Goal: Task Accomplishment & Management: Use online tool/utility

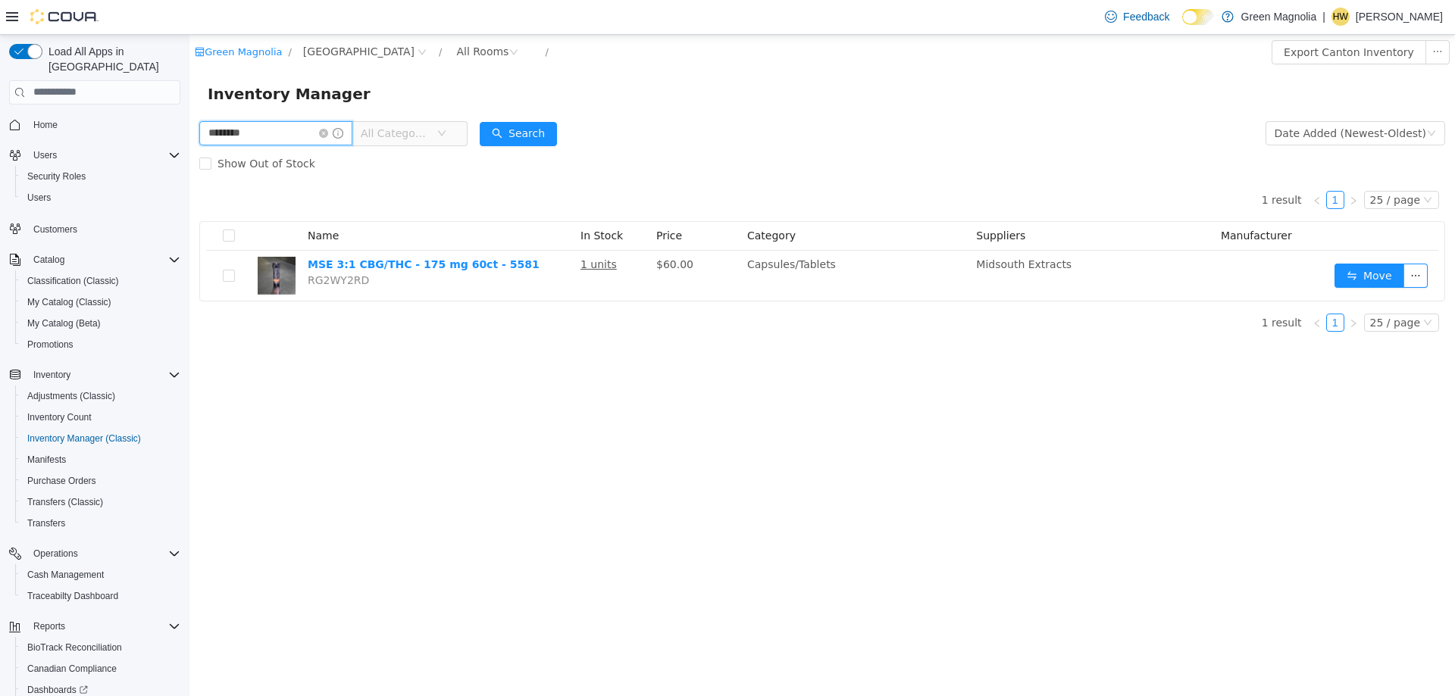
click at [250, 130] on input "********" at bounding box center [275, 132] width 153 height 24
drag, startPoint x: 295, startPoint y: 132, endPoint x: 138, endPoint y: 118, distance: 158.2
click at [189, 118] on html "Green Magnolia / Canton / All Rooms / Export Canton Inventory Inventory Manager…" at bounding box center [821, 364] width 1265 height 661
type input "****"
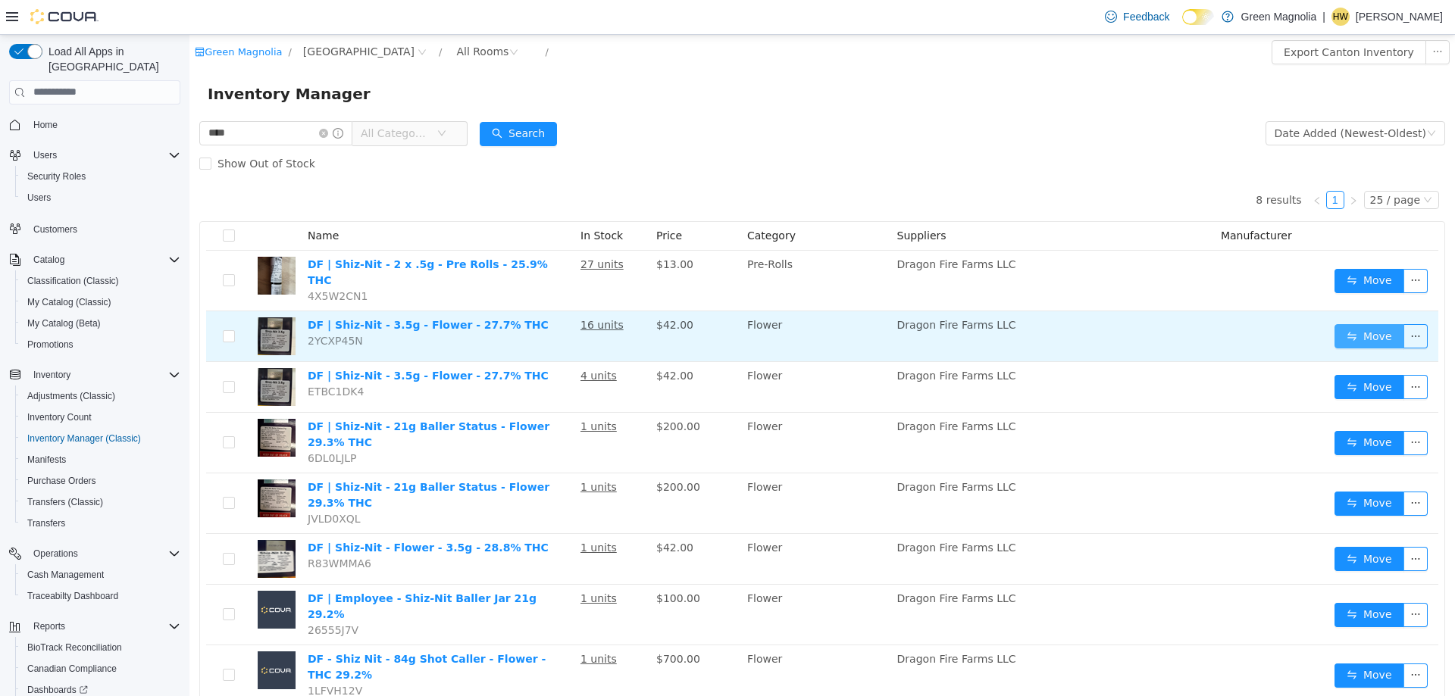
click at [1351, 327] on button "Move" at bounding box center [1369, 336] width 70 height 24
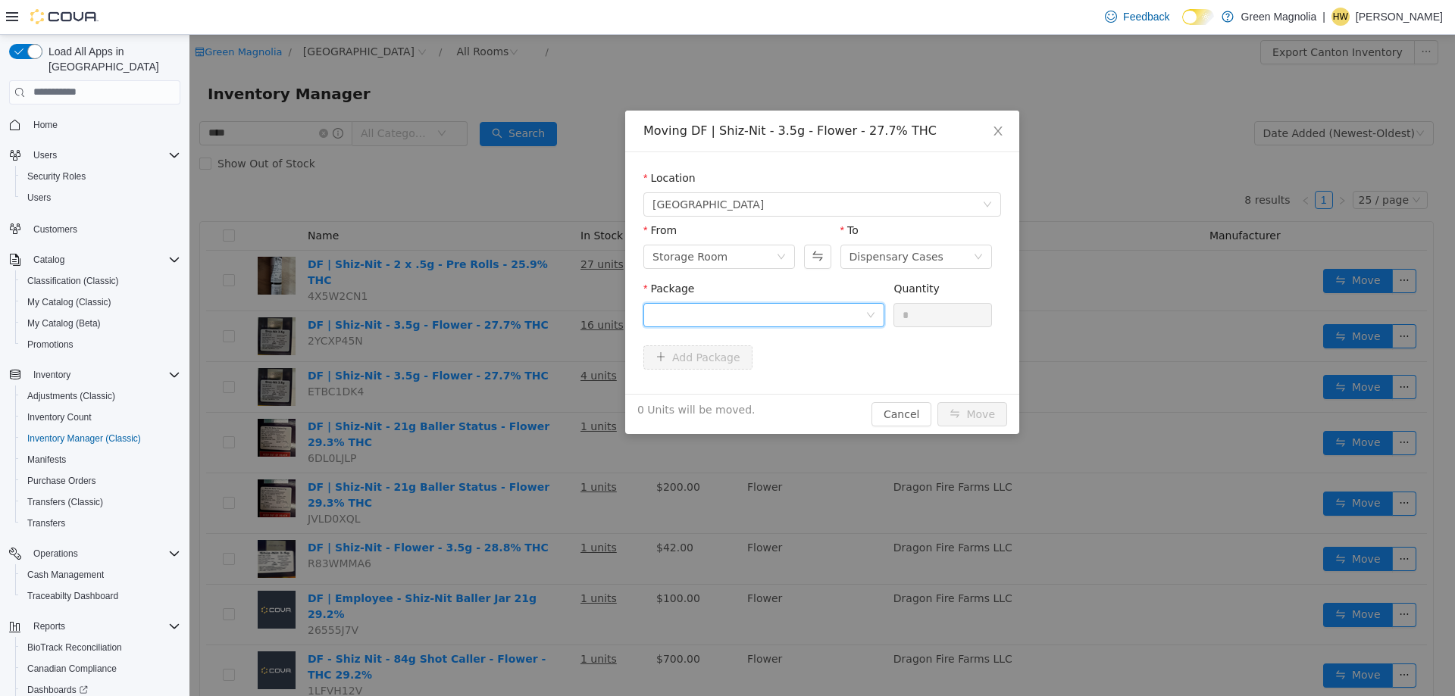
click at [798, 313] on div at bounding box center [758, 314] width 213 height 23
click at [771, 380] on li "1A42301000032C9000012637 Quantity : 16 Units" at bounding box center [763, 377] width 241 height 41
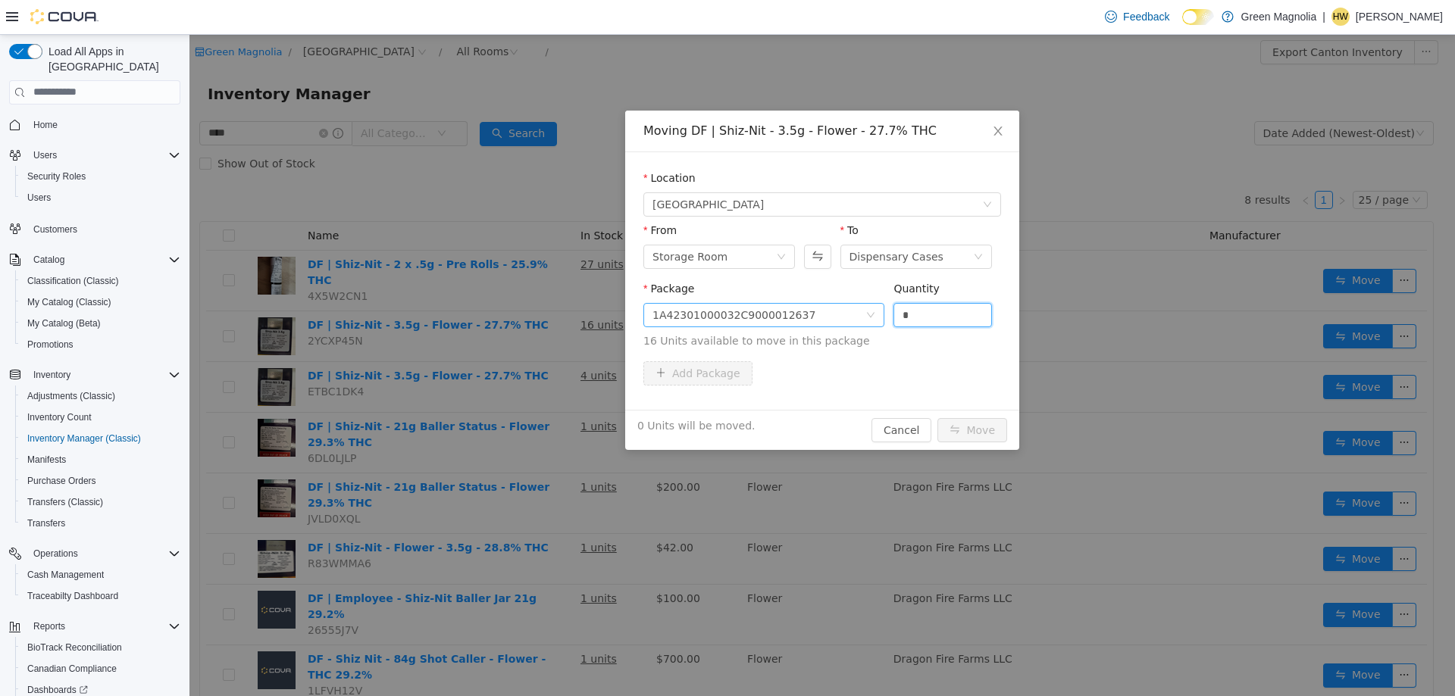
drag, startPoint x: 967, startPoint y: 310, endPoint x: 796, endPoint y: 311, distance: 170.5
click at [802, 311] on span "Package 1A42301000032C9000012637 Quantity * 16 Units available to move in this …" at bounding box center [822, 315] width 358 height 67
type input "**"
click at [937, 417] on button "Move" at bounding box center [972, 429] width 70 height 24
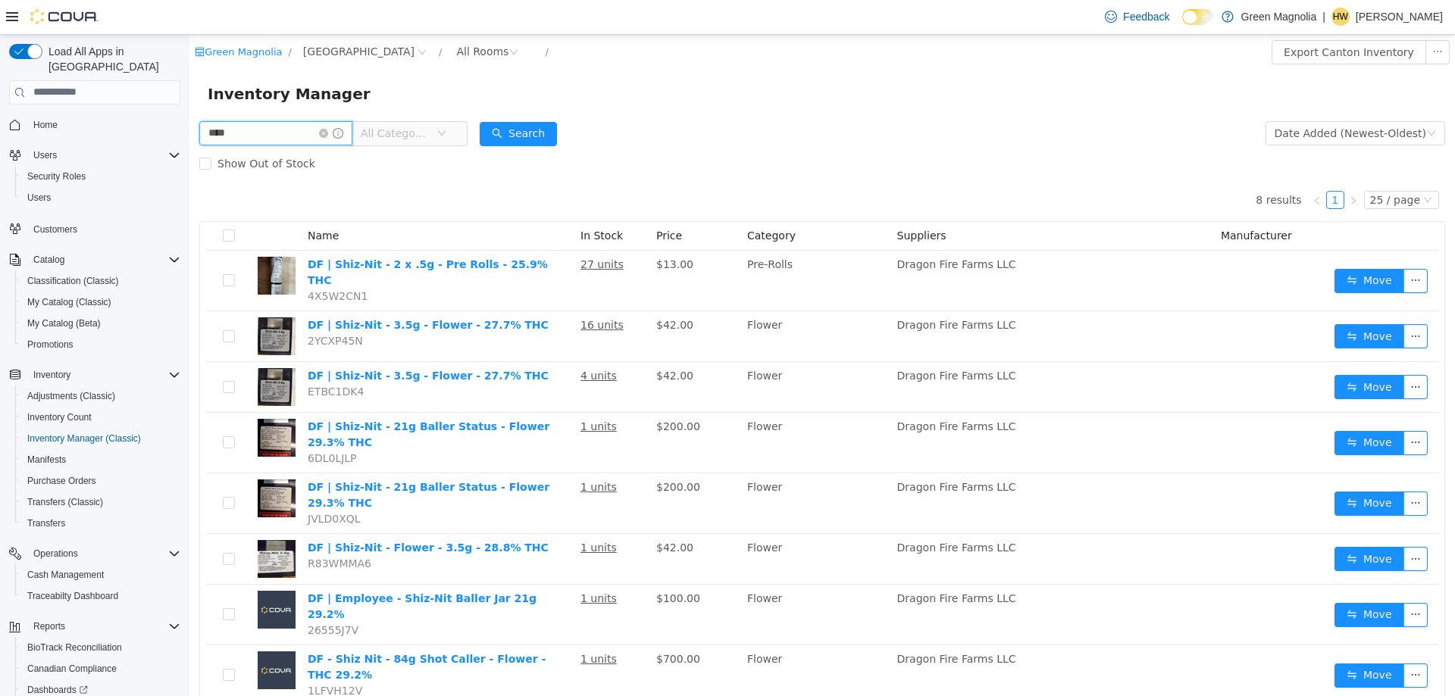
drag, startPoint x: 256, startPoint y: 140, endPoint x: 374, endPoint y: 172, distance: 121.7
click at [189, 132] on html "Green Magnolia / Canton / All Rooms / Export Canton Inventory Inventory Manager…" at bounding box center [821, 364] width 1265 height 661
type input "****"
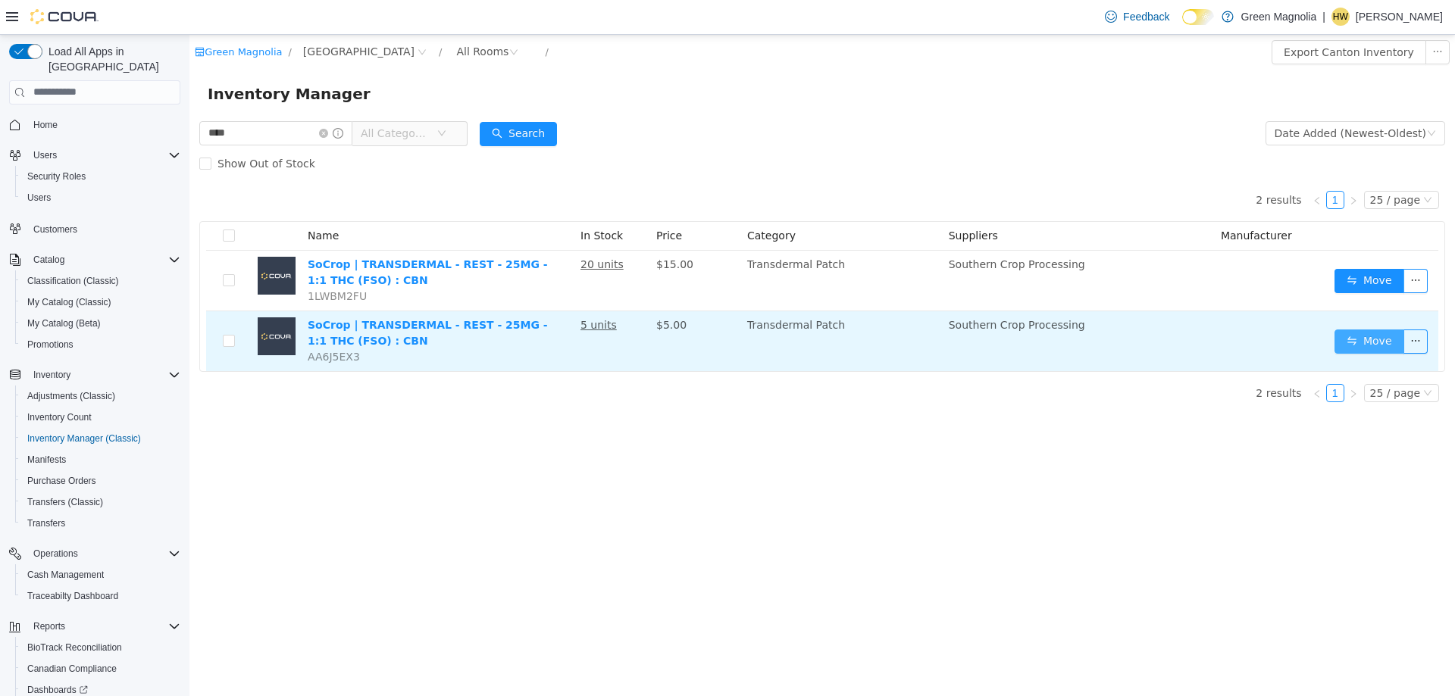
click at [1341, 349] on button "Move" at bounding box center [1369, 341] width 70 height 24
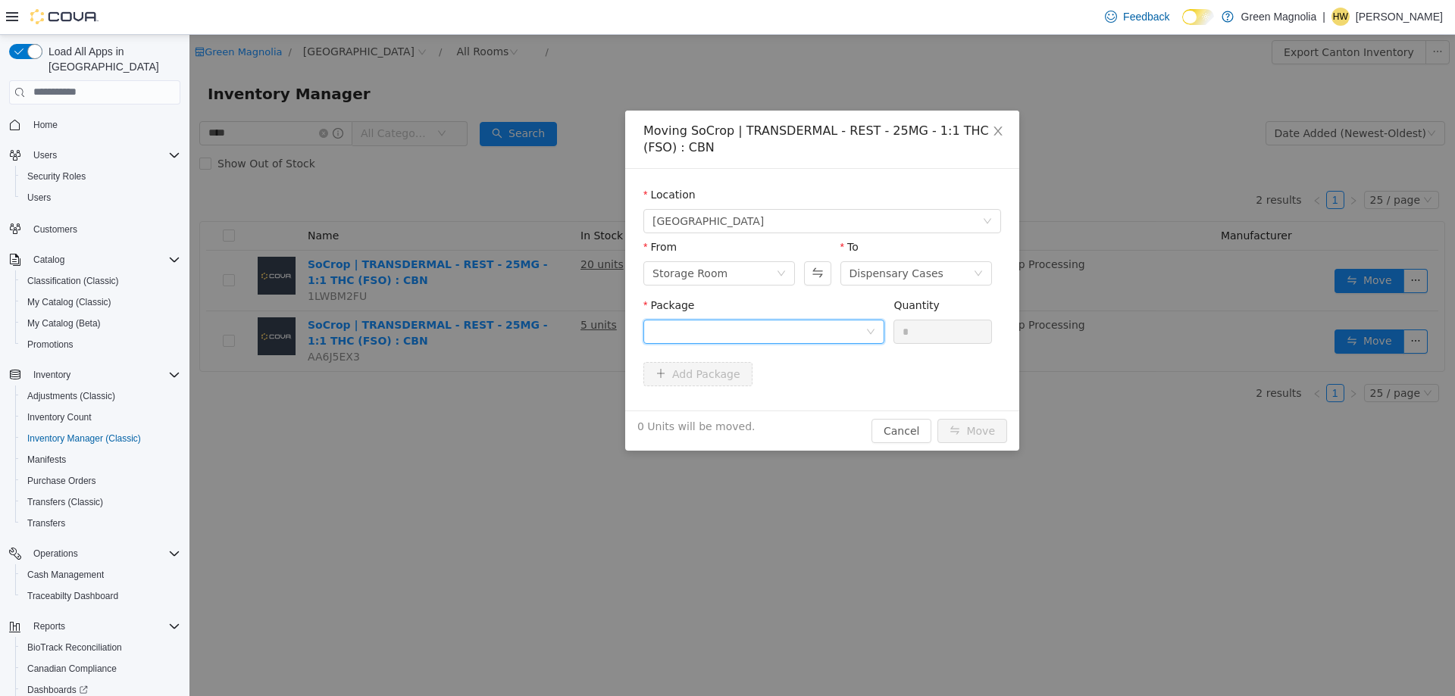
click at [733, 333] on div at bounding box center [758, 331] width 213 height 23
click at [727, 392] on li "1A4230100000131000019602 Quantity : 5 Units" at bounding box center [763, 394] width 241 height 41
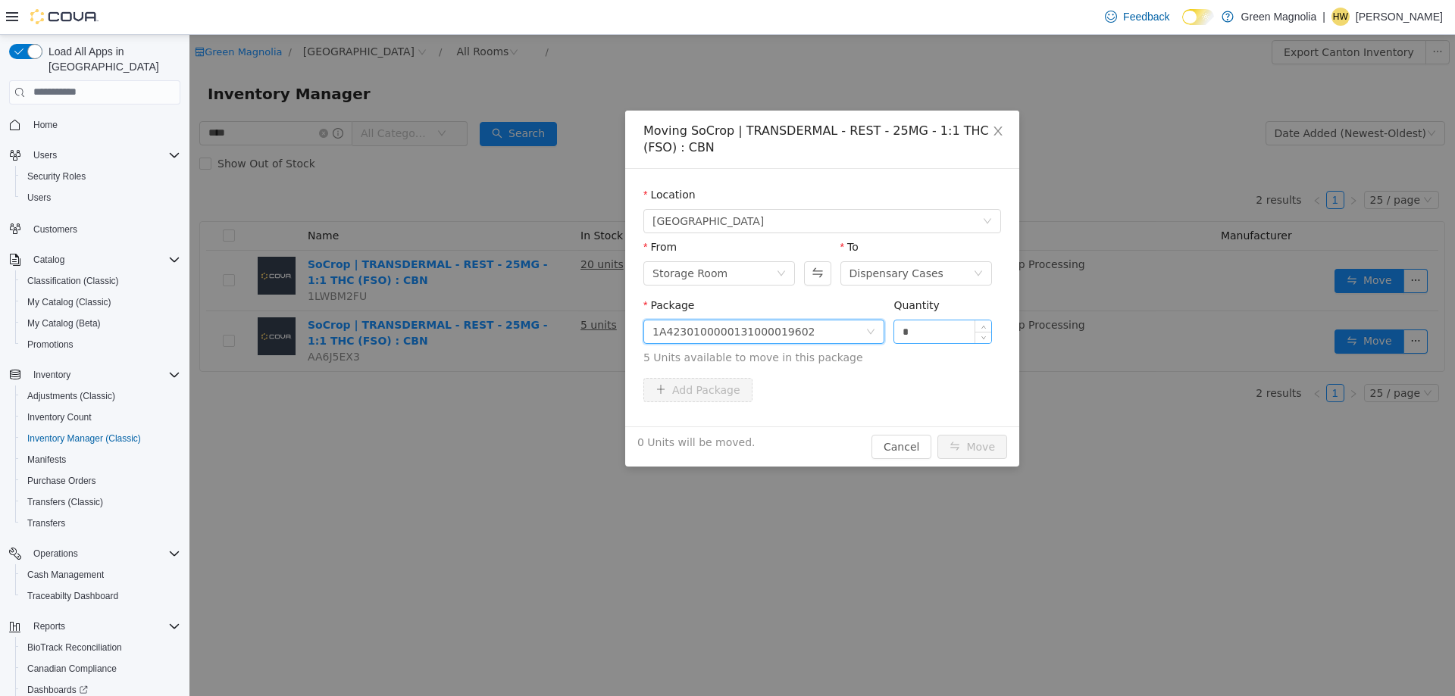
drag, startPoint x: 935, startPoint y: 334, endPoint x: 945, endPoint y: 334, distance: 9.8
click at [936, 334] on input "*" at bounding box center [942, 331] width 97 height 23
type input "*"
click at [980, 326] on icon "icon: up" at bounding box center [982, 327] width 5 height 5
click at [985, 449] on button "Move" at bounding box center [972, 446] width 70 height 24
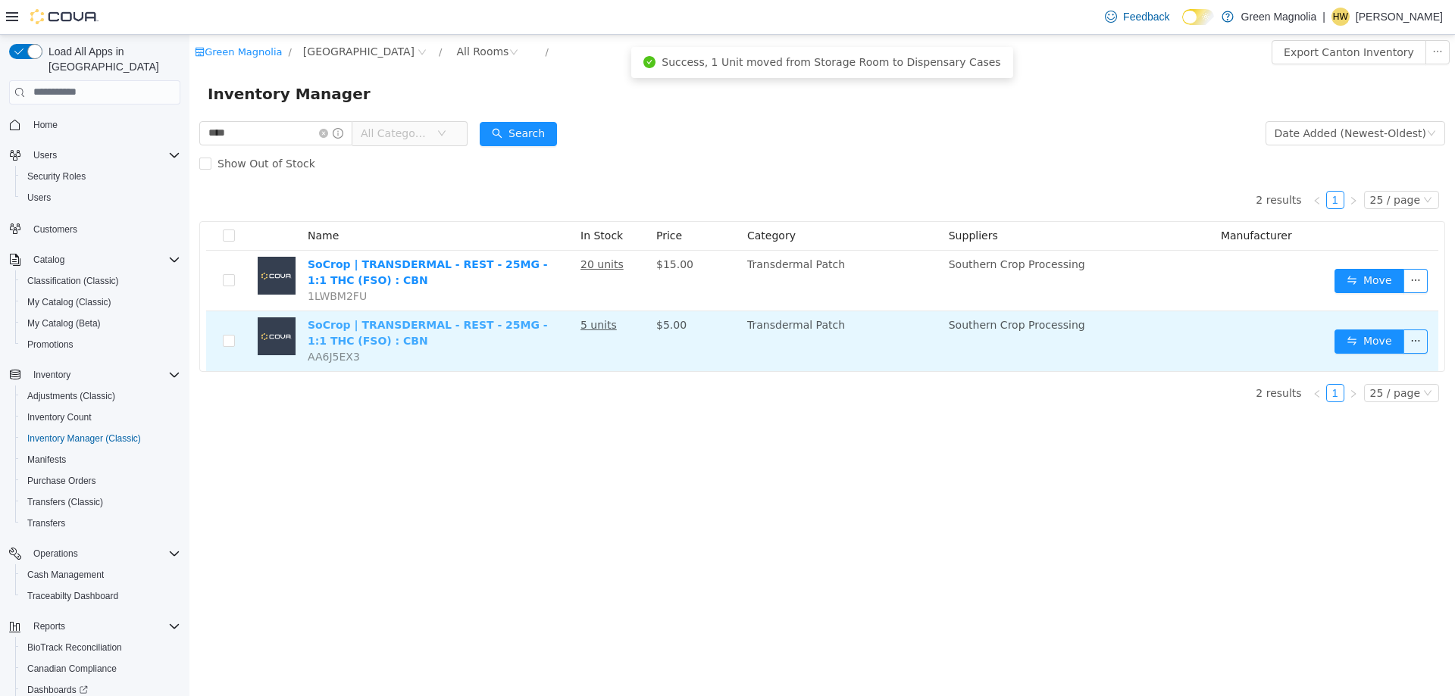
click at [380, 328] on link "SoCrop | TRANSDERMAL - REST - 25MG - 1:1 THC (FSO) : CBN" at bounding box center [428, 332] width 240 height 28
click at [1358, 344] on button "Move" at bounding box center [1369, 341] width 70 height 24
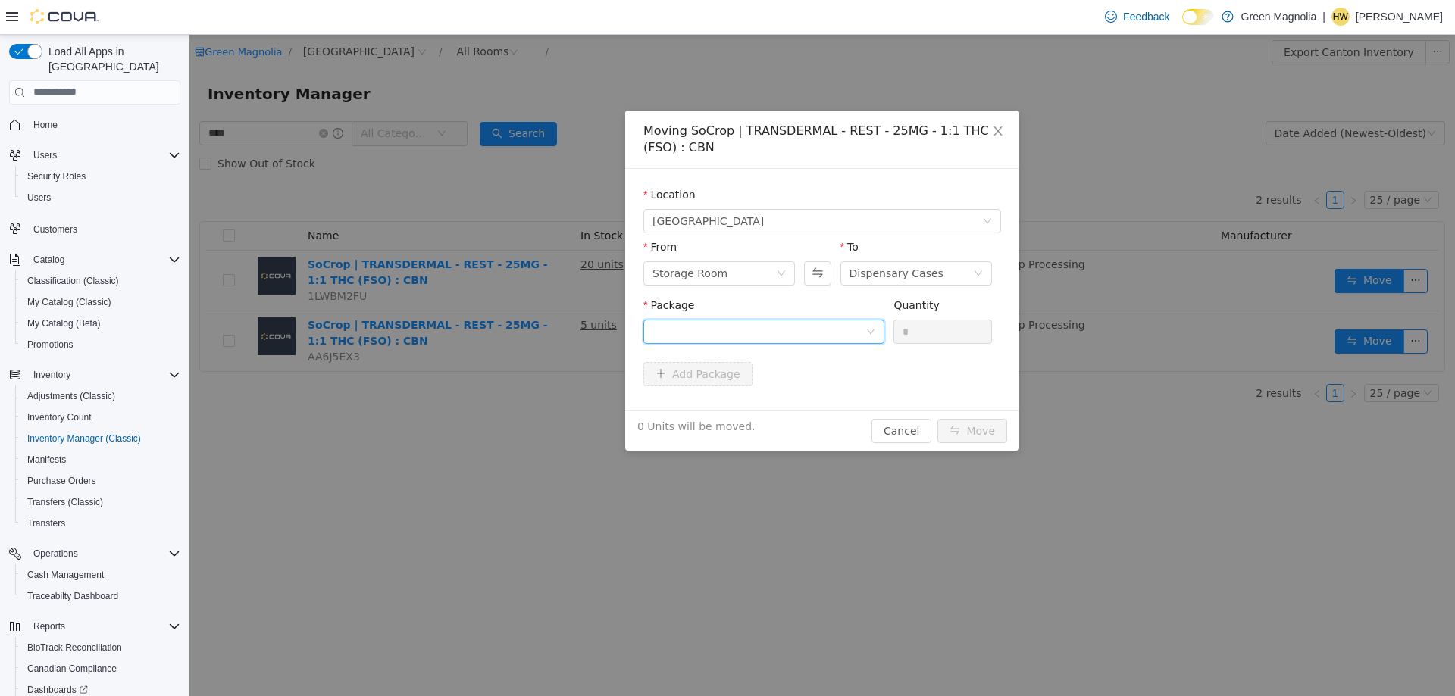
click at [730, 325] on div at bounding box center [758, 331] width 213 height 23
click at [753, 383] on strong "1A4230100000131000019602" at bounding box center [741, 386] width 178 height 12
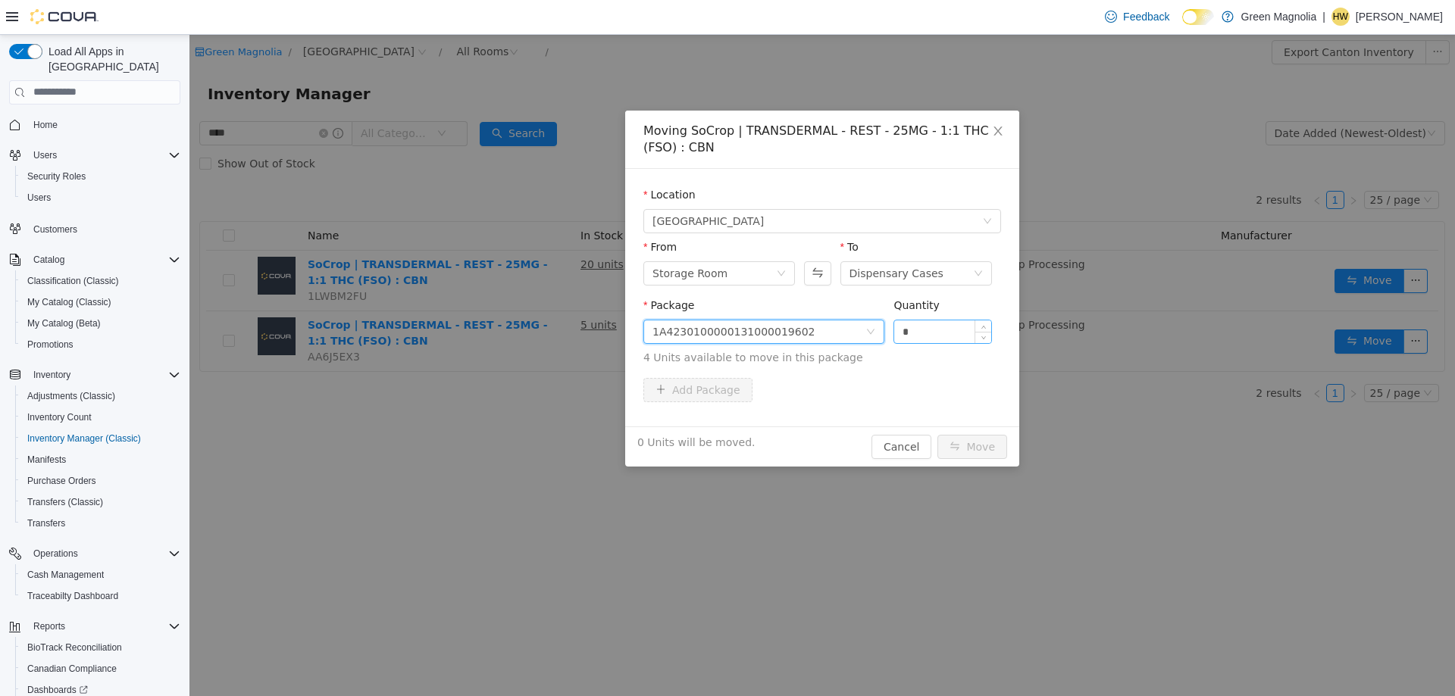
click at [947, 330] on input "*" at bounding box center [942, 331] width 97 height 23
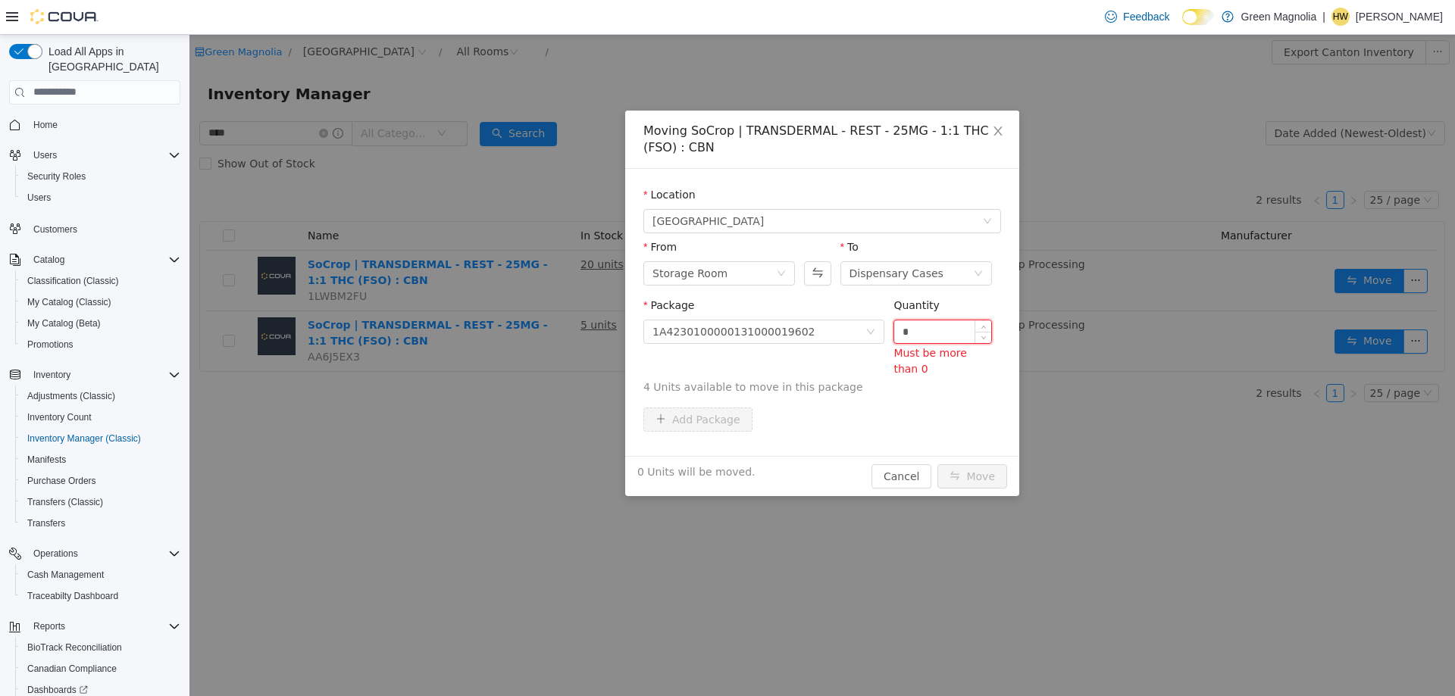
click at [930, 329] on input "*" at bounding box center [942, 331] width 97 height 23
click at [984, 326] on icon "icon: up" at bounding box center [982, 327] width 5 height 5
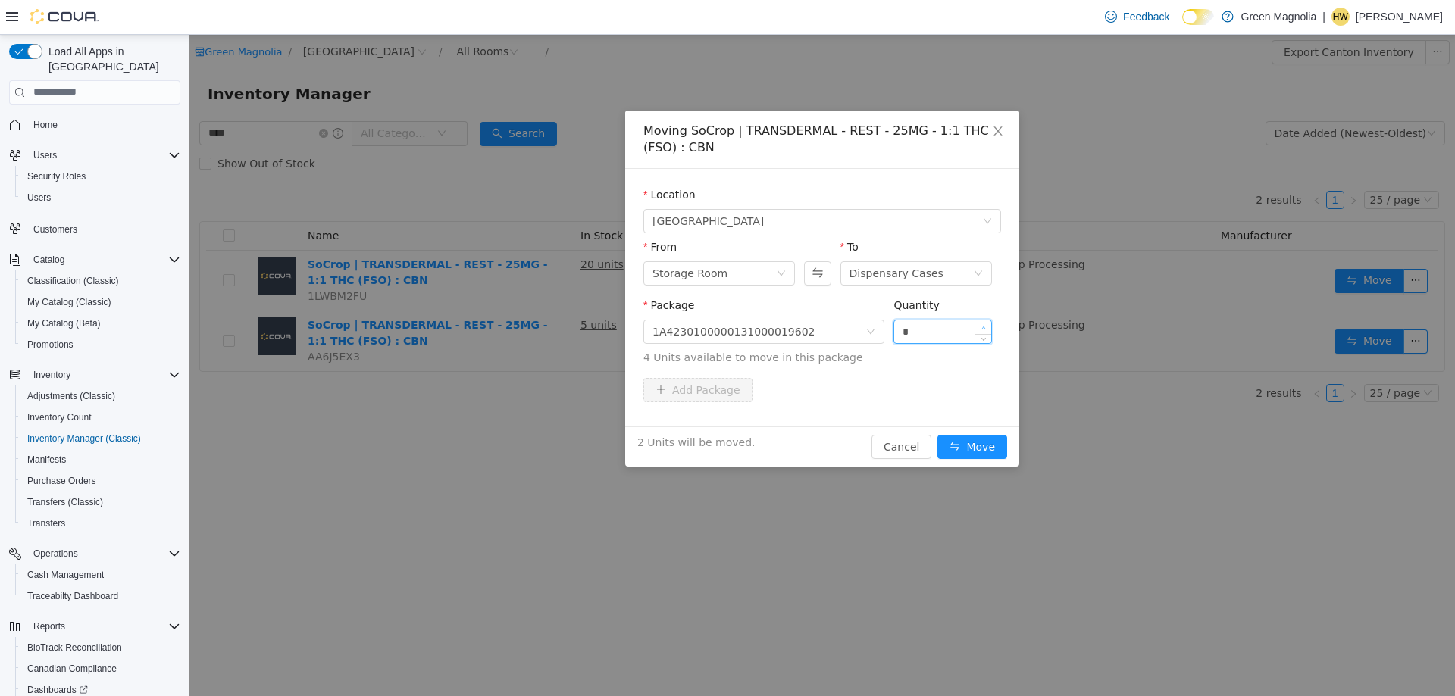
click at [983, 326] on icon "icon: up" at bounding box center [983, 327] width 5 height 3
type input "*"
click at [989, 326] on span "Increase Value" at bounding box center [983, 327] width 16 height 14
click at [980, 444] on button "Move" at bounding box center [972, 446] width 70 height 24
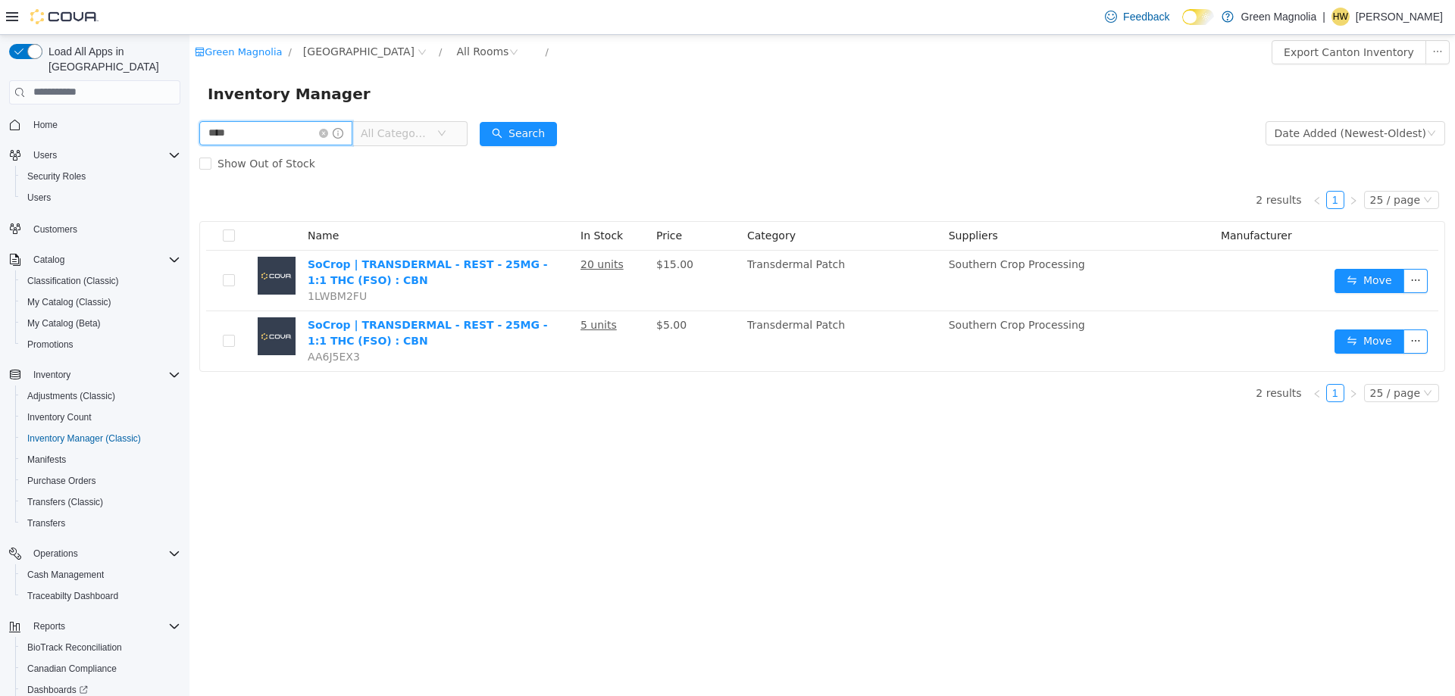
drag, startPoint x: 261, startPoint y: 133, endPoint x: 184, endPoint y: 128, distance: 76.7
click at [189, 128] on html "Green Magnolia / Canton / All Rooms / Export Canton Inventory Inventory Manager…" at bounding box center [821, 364] width 1265 height 661
type input "*****"
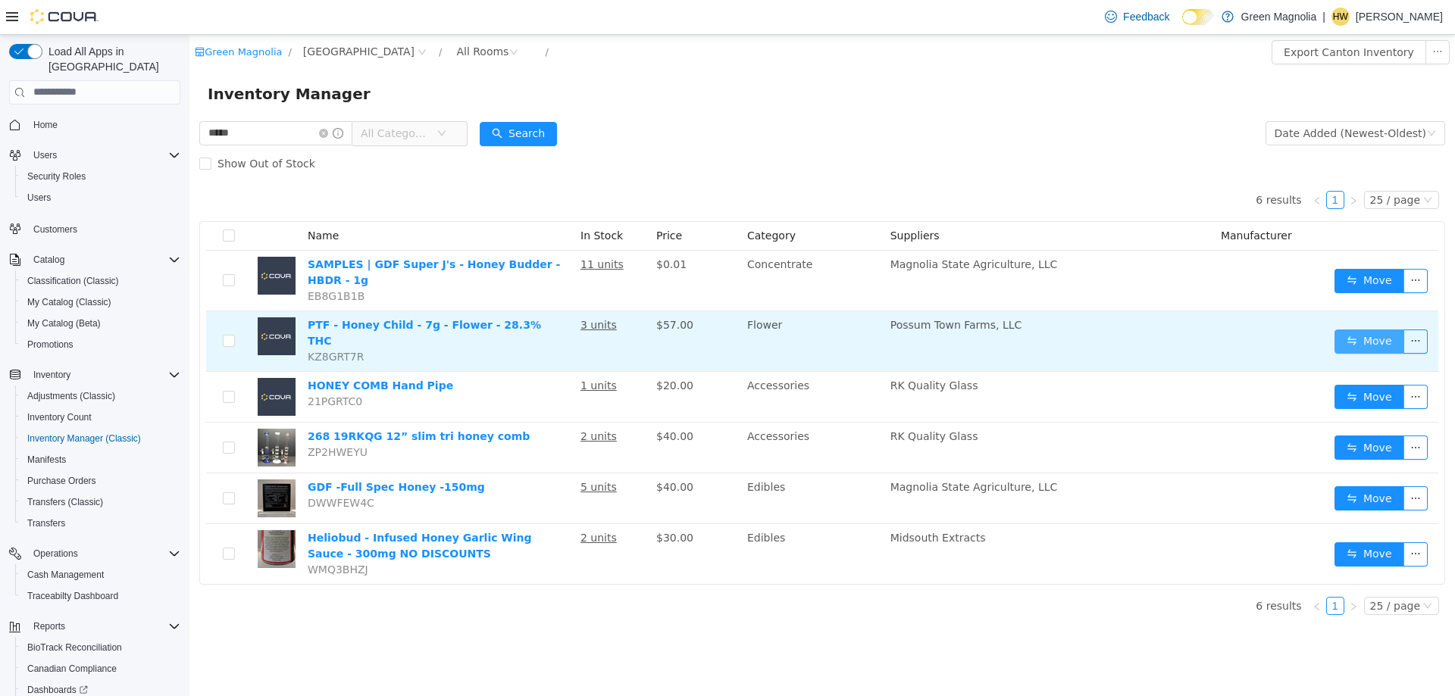
click at [1352, 329] on button "Move" at bounding box center [1369, 341] width 70 height 24
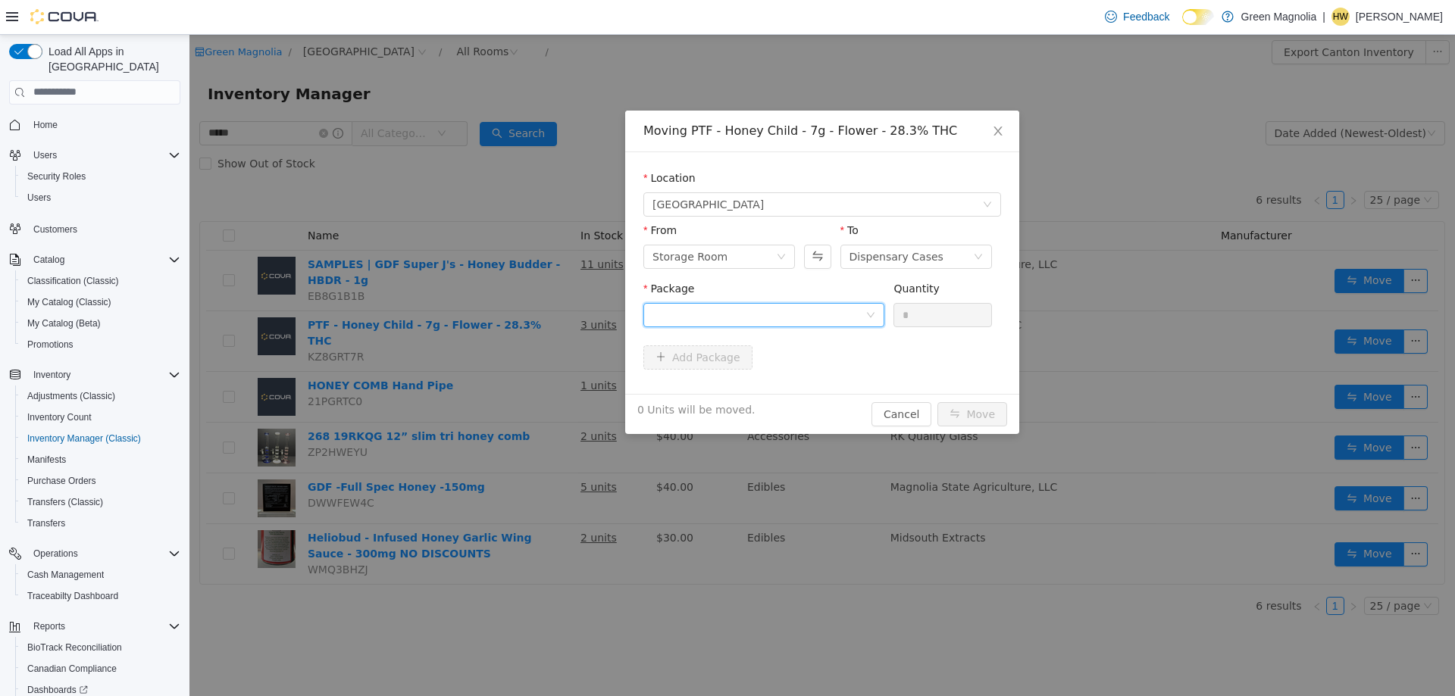
click at [759, 308] on div at bounding box center [758, 314] width 213 height 23
click at [774, 382] on li "1A4230100001839000002326 Quantity : 3 Units" at bounding box center [763, 377] width 241 height 41
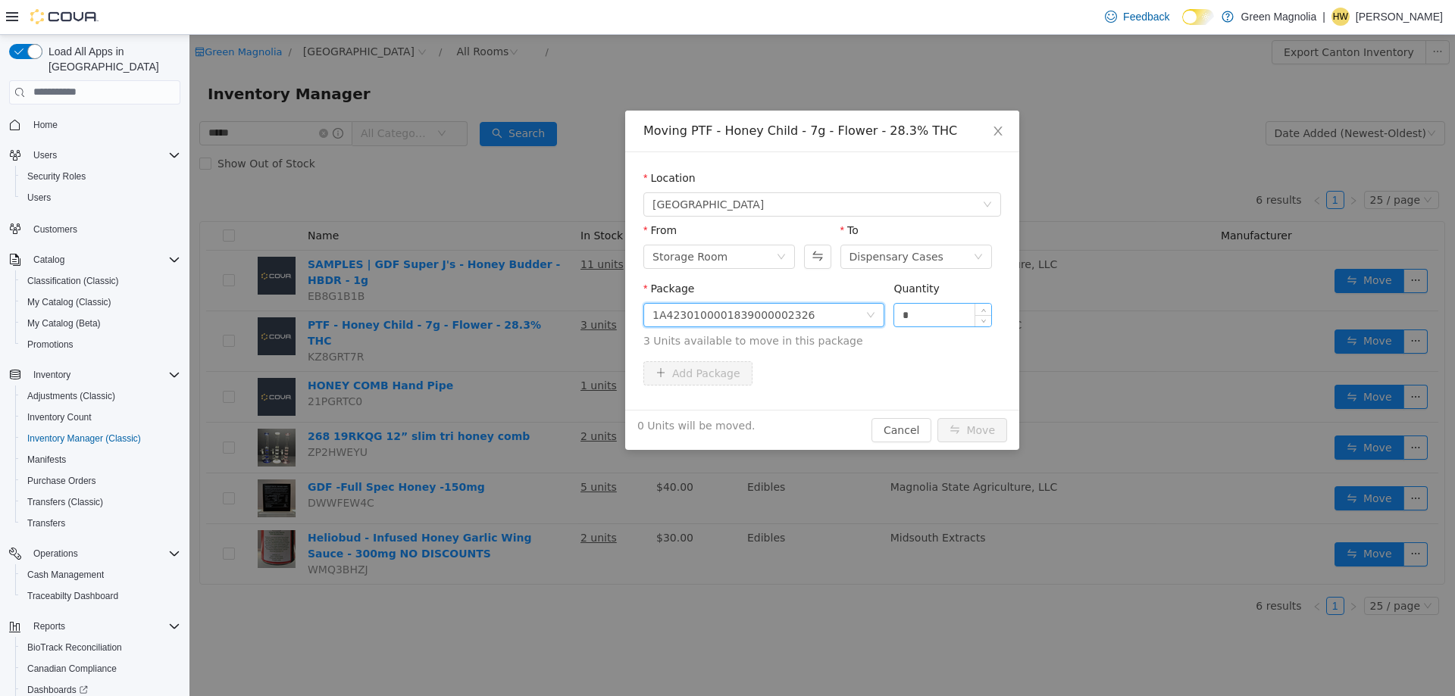
click at [914, 317] on input "*" at bounding box center [942, 314] width 97 height 23
type input "*"
click at [986, 305] on span "Increase Value" at bounding box center [983, 310] width 16 height 14
click at [978, 430] on button "Move" at bounding box center [972, 429] width 70 height 24
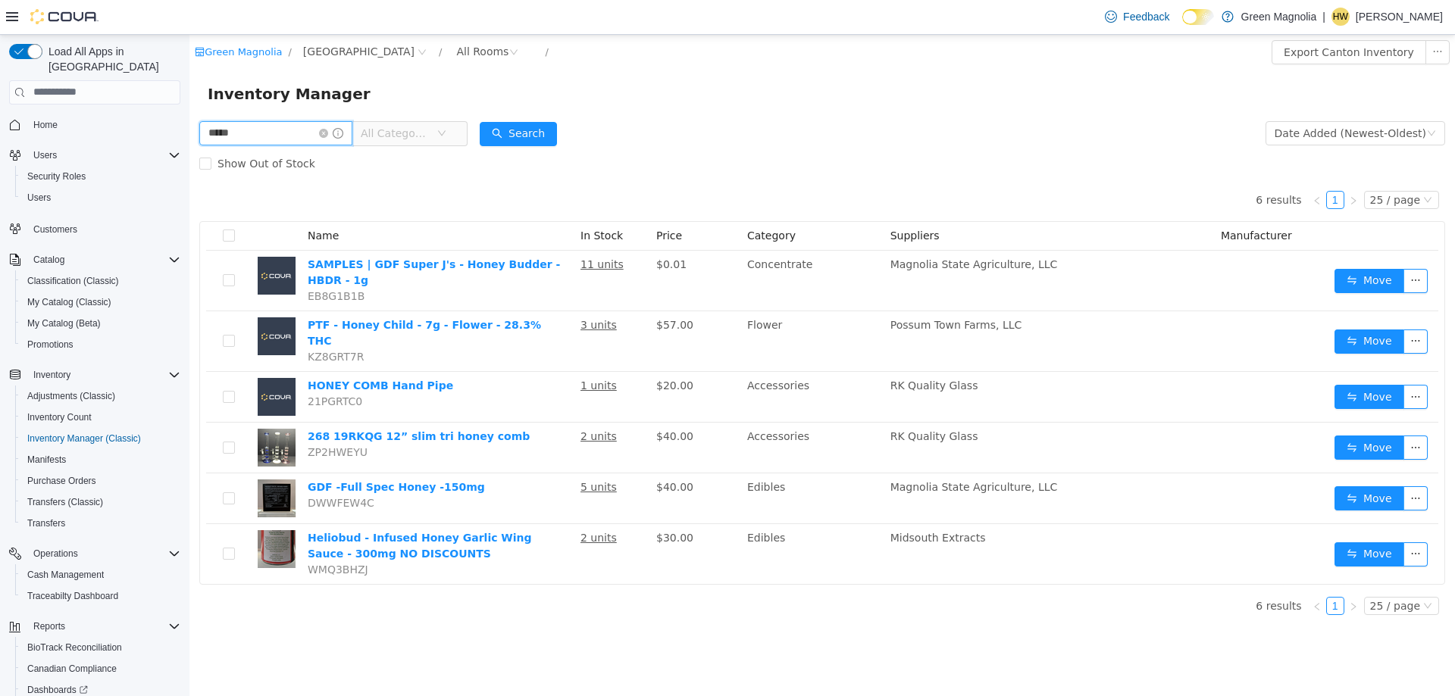
drag, startPoint x: 227, startPoint y: 128, endPoint x: 195, endPoint y: 112, distance: 35.6
click at [189, 117] on html "Green Magnolia / Canton / All Rooms / Export Canton Inventory Inventory Manager…" at bounding box center [821, 364] width 1265 height 661
type input "*********"
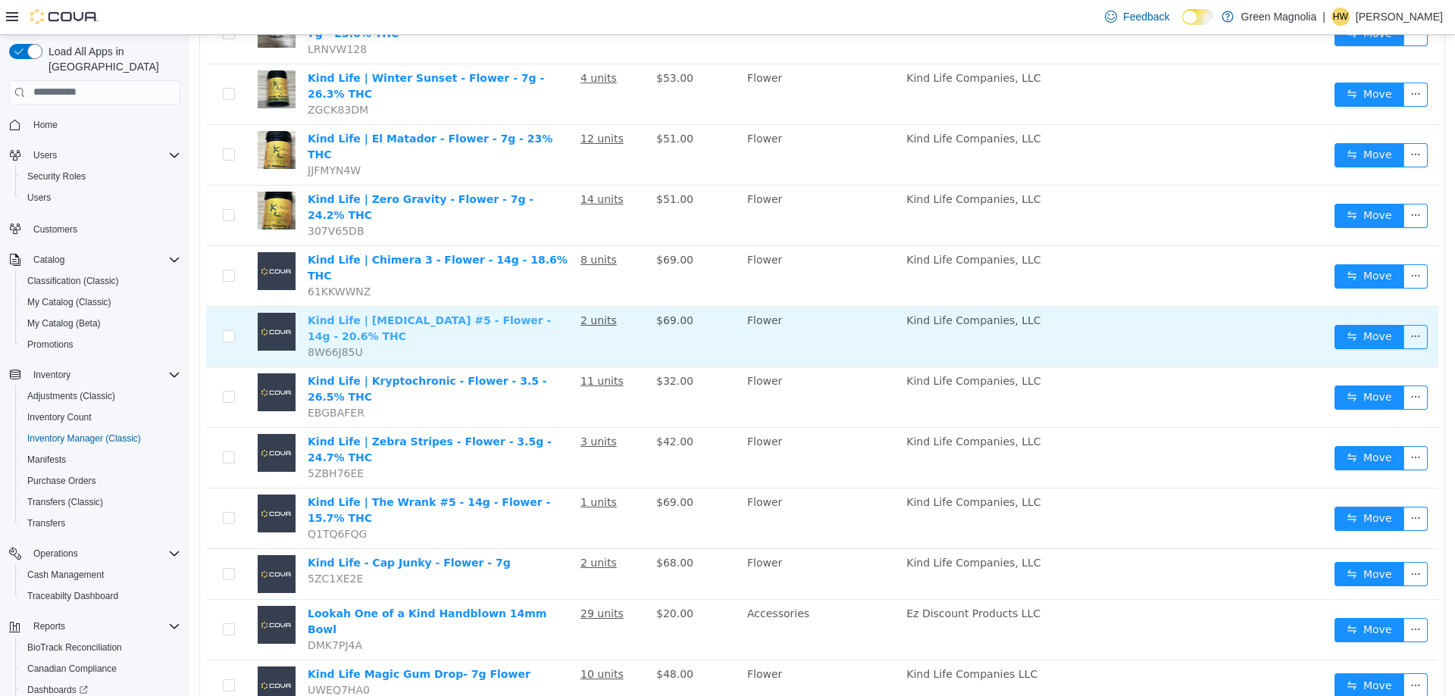
scroll to position [318, 0]
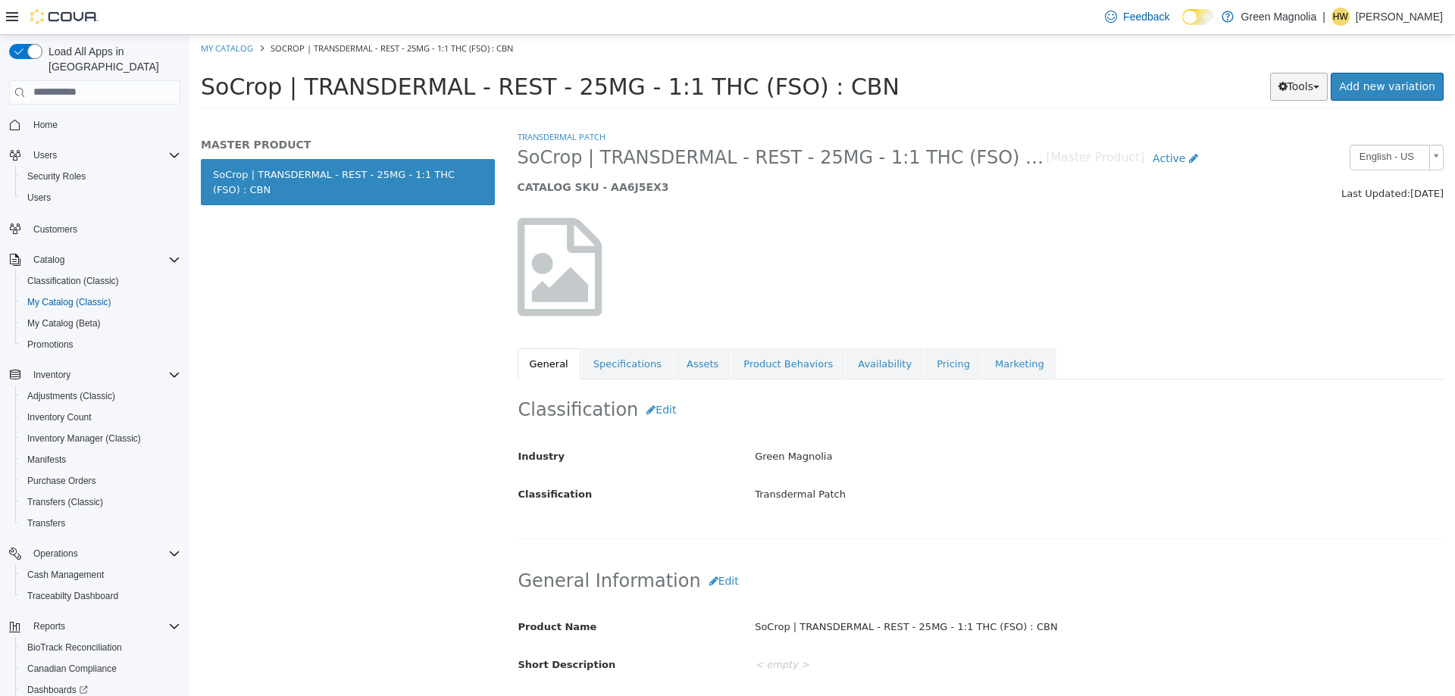
click at [1328, 89] on button "Tools" at bounding box center [1299, 86] width 58 height 28
click at [1265, 139] on link "Print Labels" at bounding box center [1267, 137] width 120 height 20
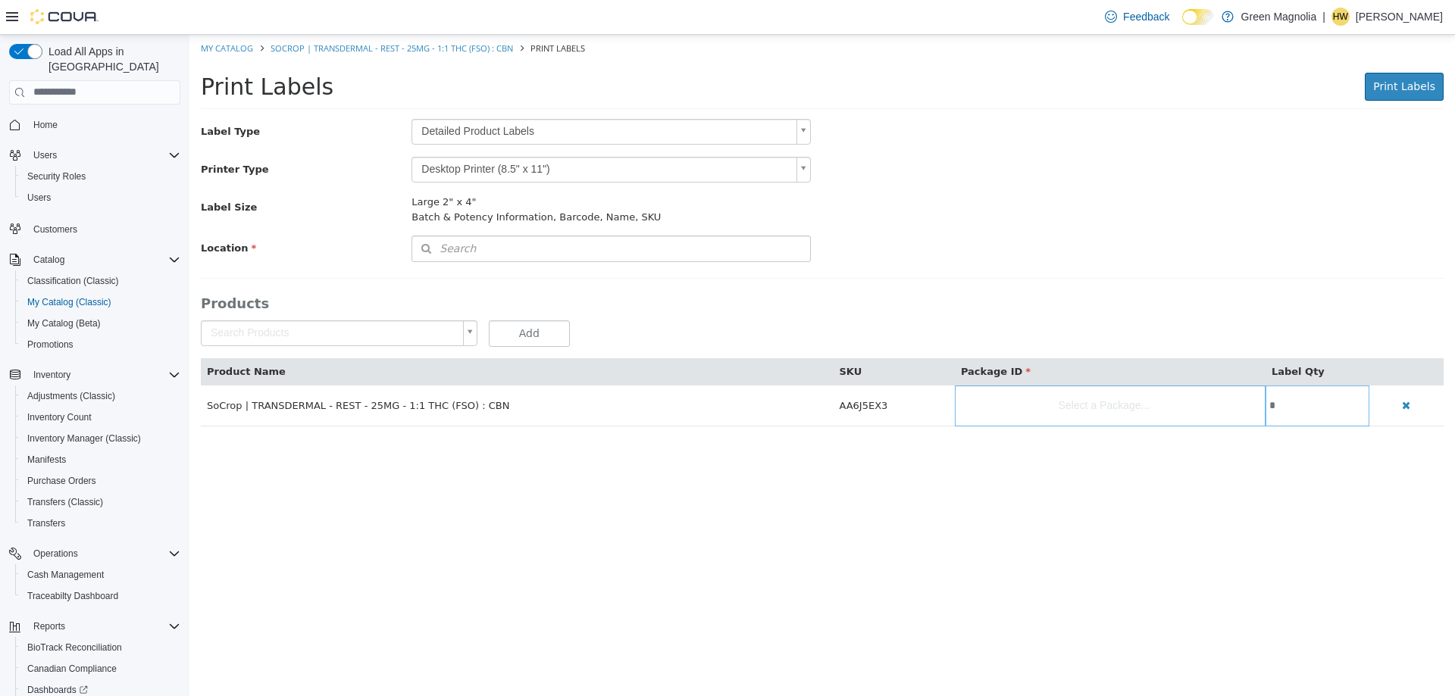
scroll to position [23, 0]
click at [495, 130] on body "Saving Bulk Changes... × My Catalog SoCrop | TRANSDERMAL - REST - 25MG - 1:1 TH…" at bounding box center [821, 238] width 1265 height 408
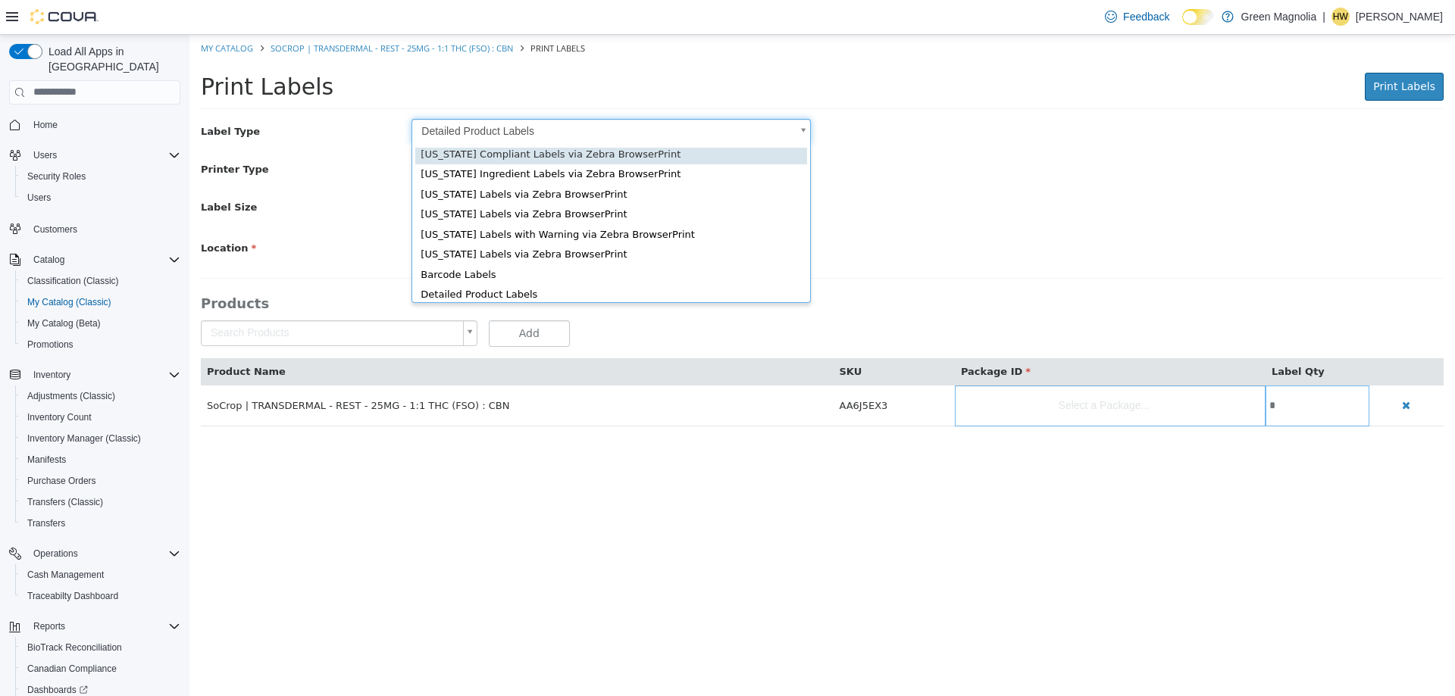
scroll to position [20, 0]
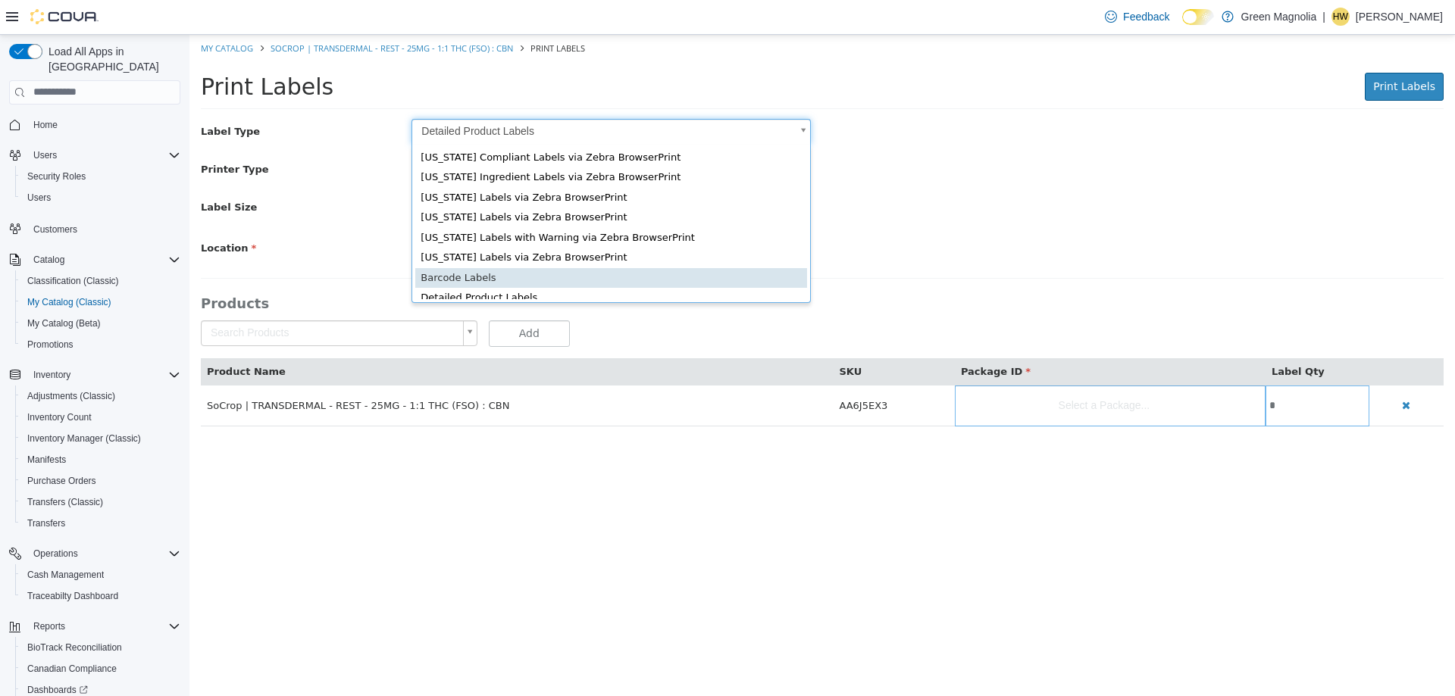
type input "*"
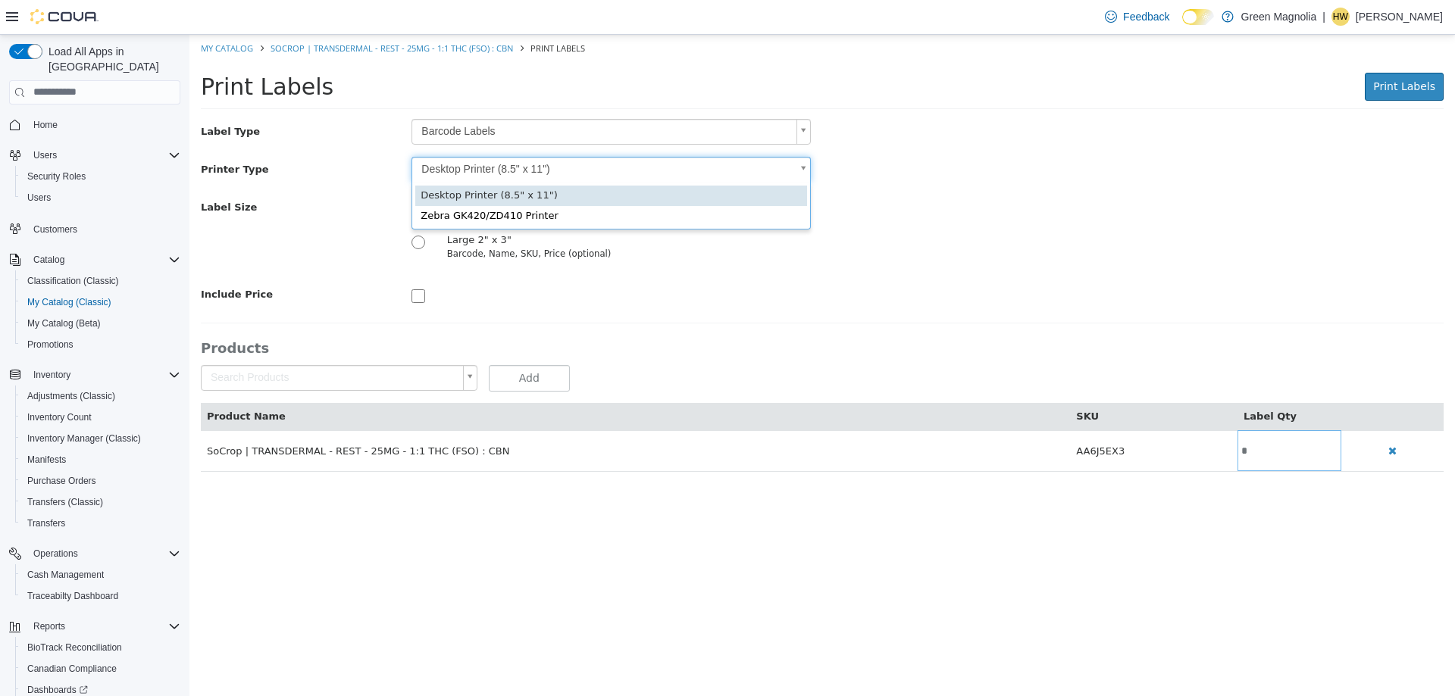
click at [486, 171] on body "Saving Bulk Changes... × My Catalog SoCrop | TRANSDERMAL - REST - 25MG - 1:1 TH…" at bounding box center [821, 260] width 1265 height 453
type input "*"
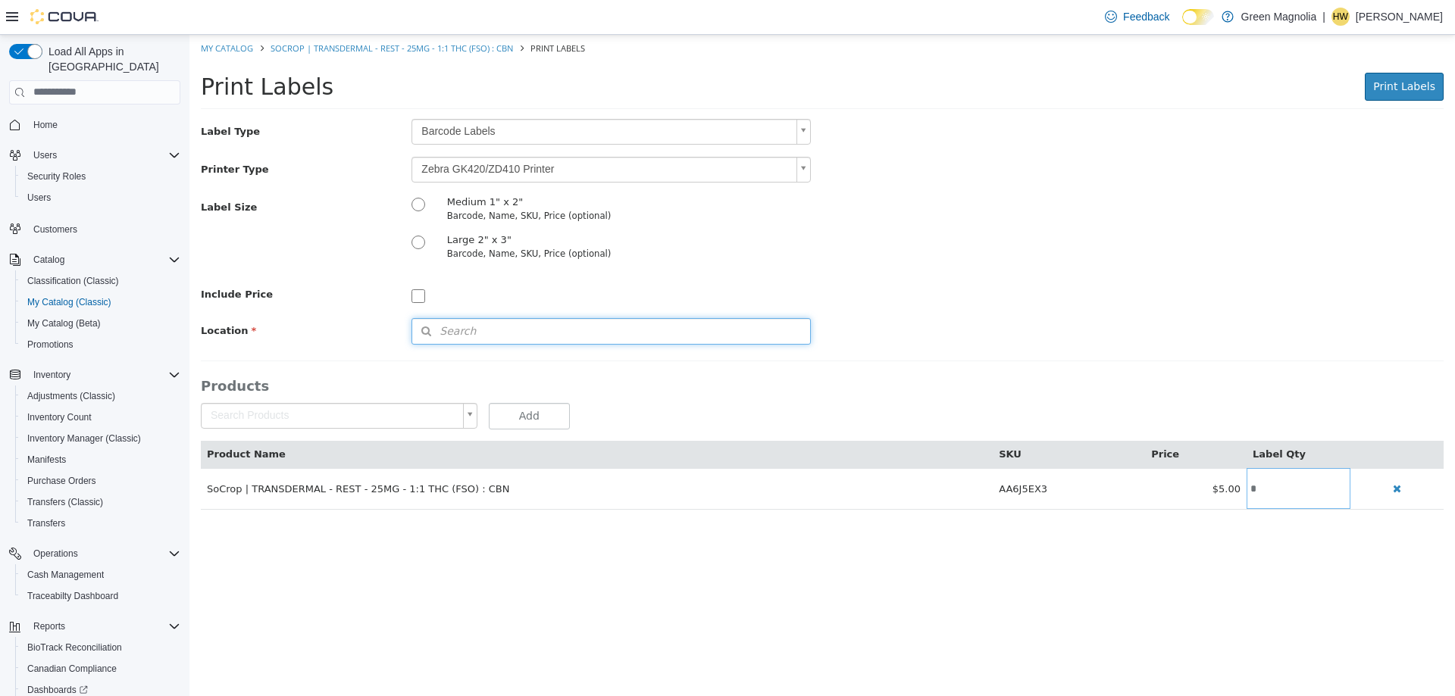
click at [489, 333] on button "Search" at bounding box center [610, 330] width 399 height 27
drag, startPoint x: 774, startPoint y: 357, endPoint x: 789, endPoint y: 370, distance: 19.9
click at [774, 358] on span "or browse" at bounding box center [770, 358] width 79 height 27
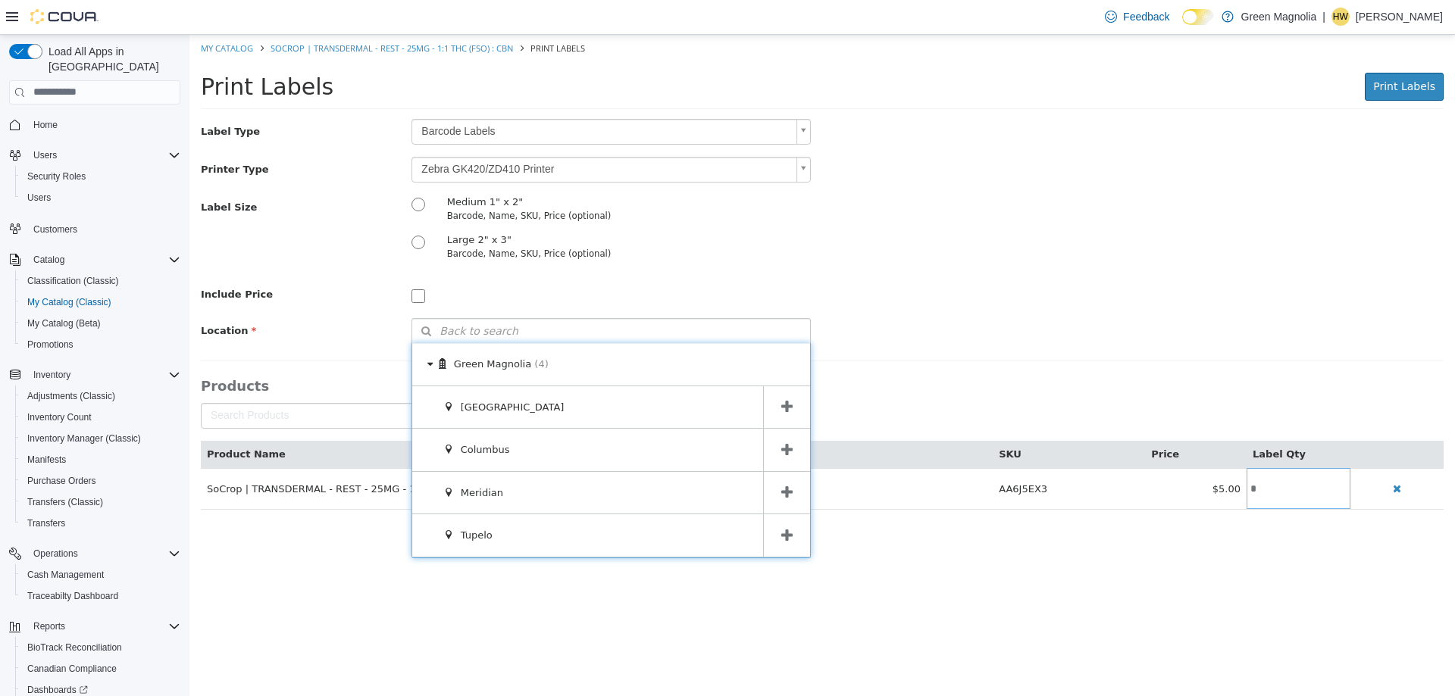
click at [797, 408] on span at bounding box center [786, 407] width 47 height 42
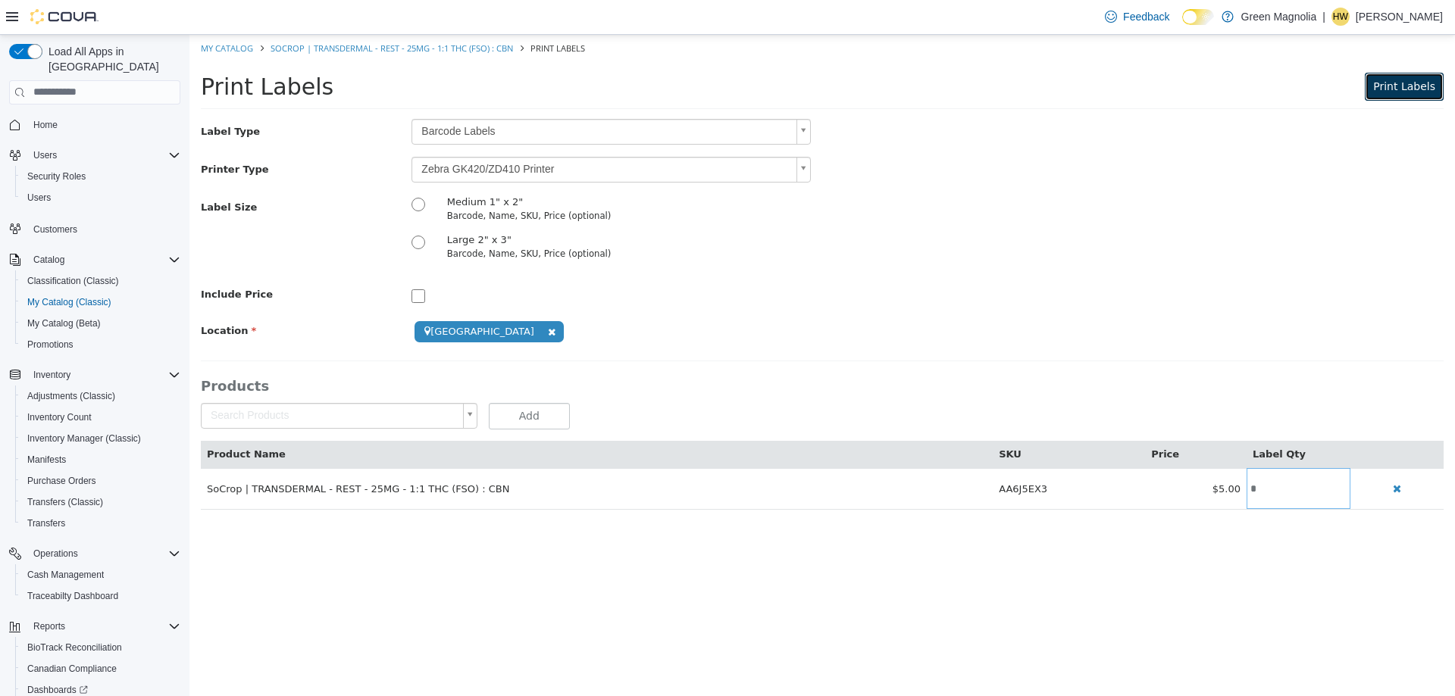
click at [1383, 83] on span "Print Labels" at bounding box center [1404, 86] width 62 height 12
